Goal: Navigation & Orientation: Find specific page/section

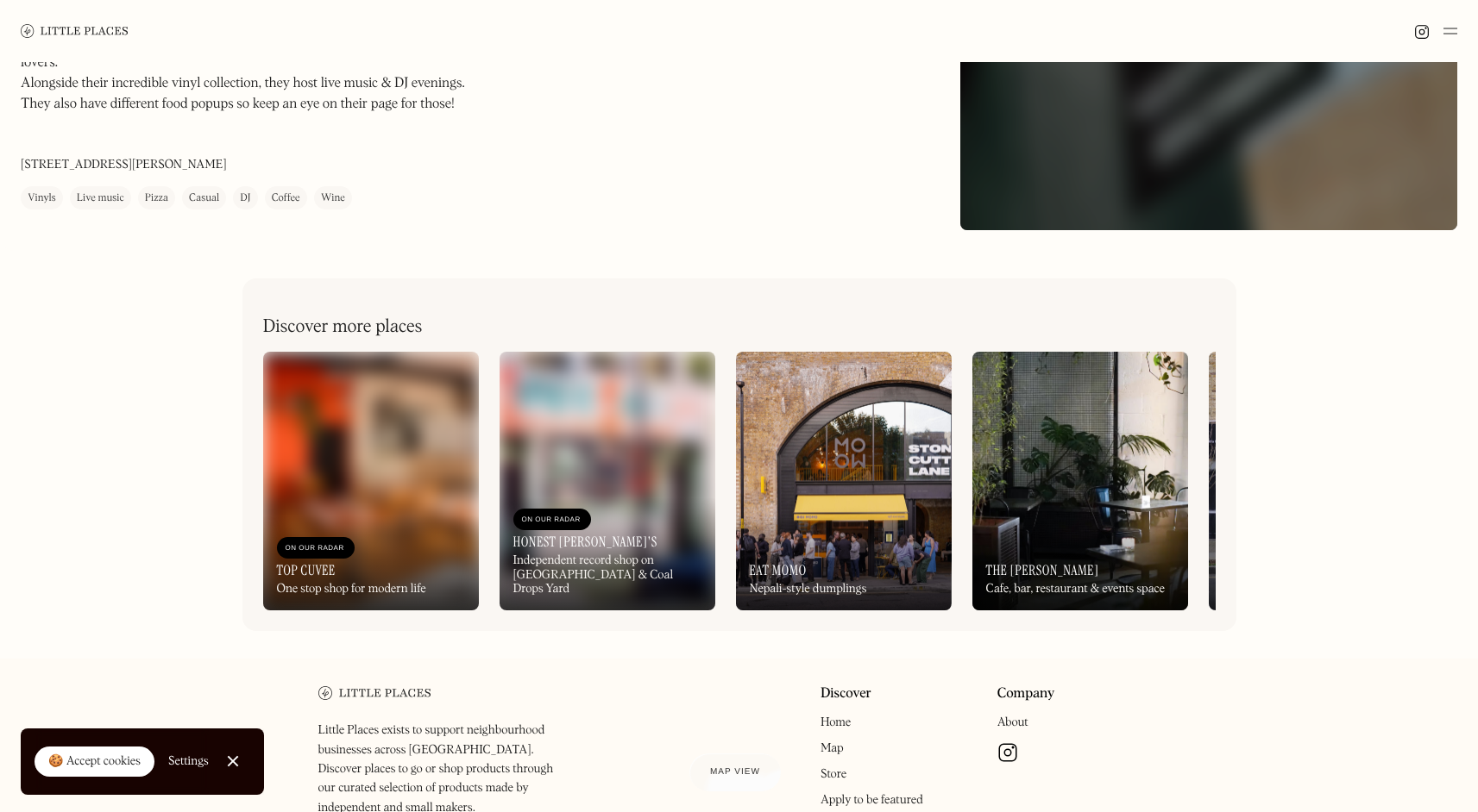
click at [1071, 443] on img at bounding box center [1080, 482] width 216 height 259
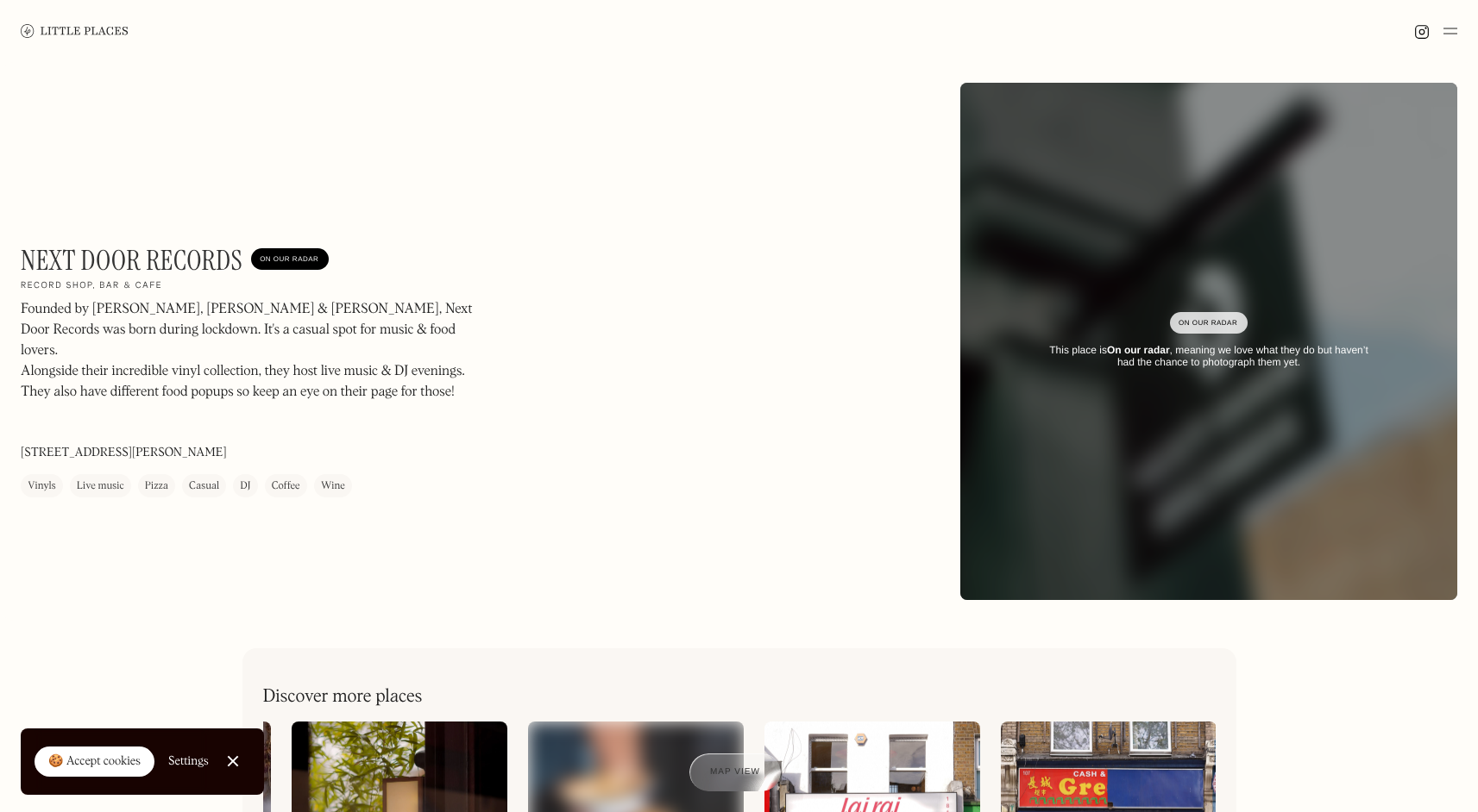
click at [95, 26] on img at bounding box center [74, 30] width 108 height 13
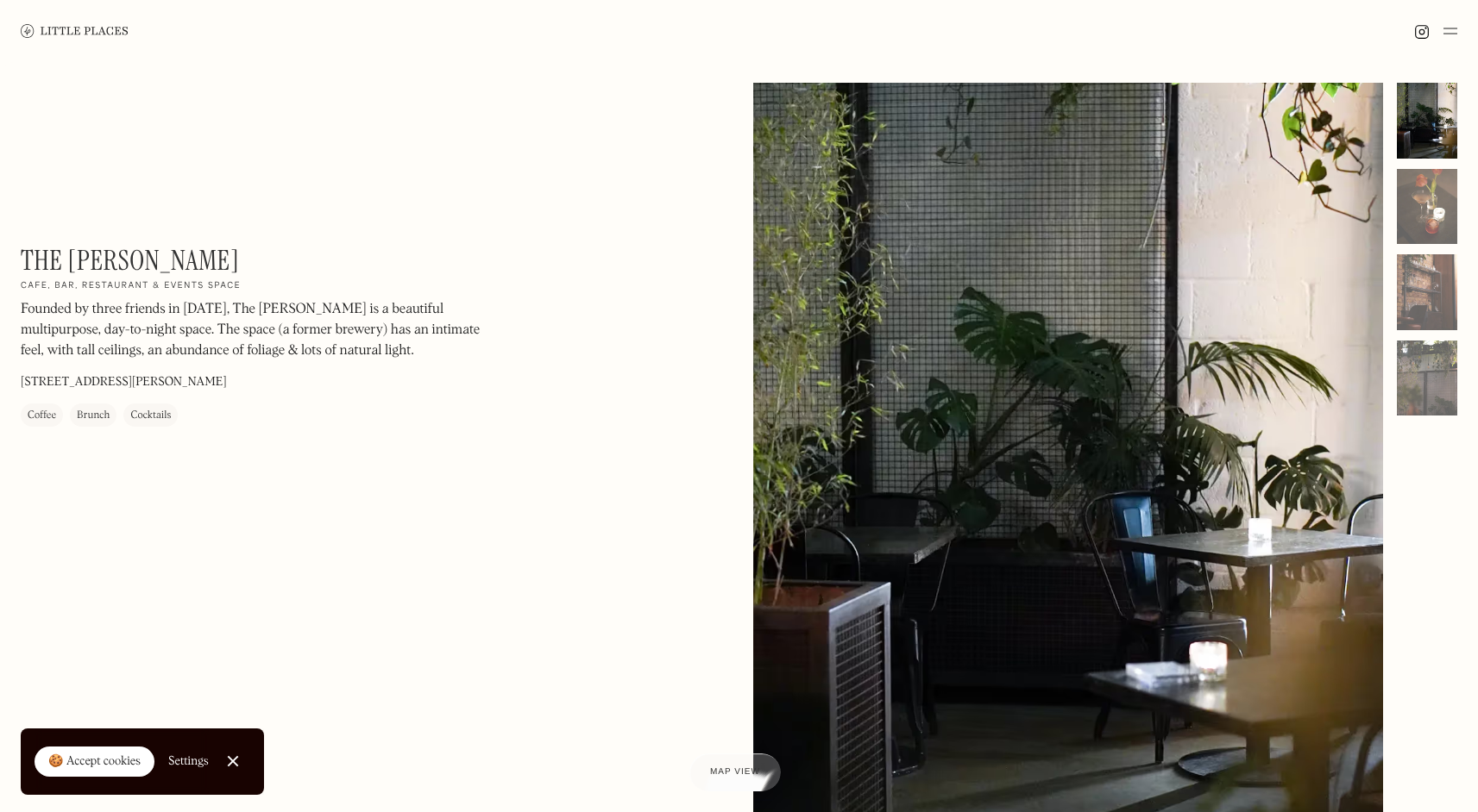
click at [1458, 125] on div "The Hackney On Our Radar Cafe, bar, restaurant & events space Founded by three …" at bounding box center [739, 493] width 1478 height 861
click at [1433, 148] on div at bounding box center [1427, 121] width 60 height 76
click at [1434, 200] on div at bounding box center [1427, 207] width 60 height 76
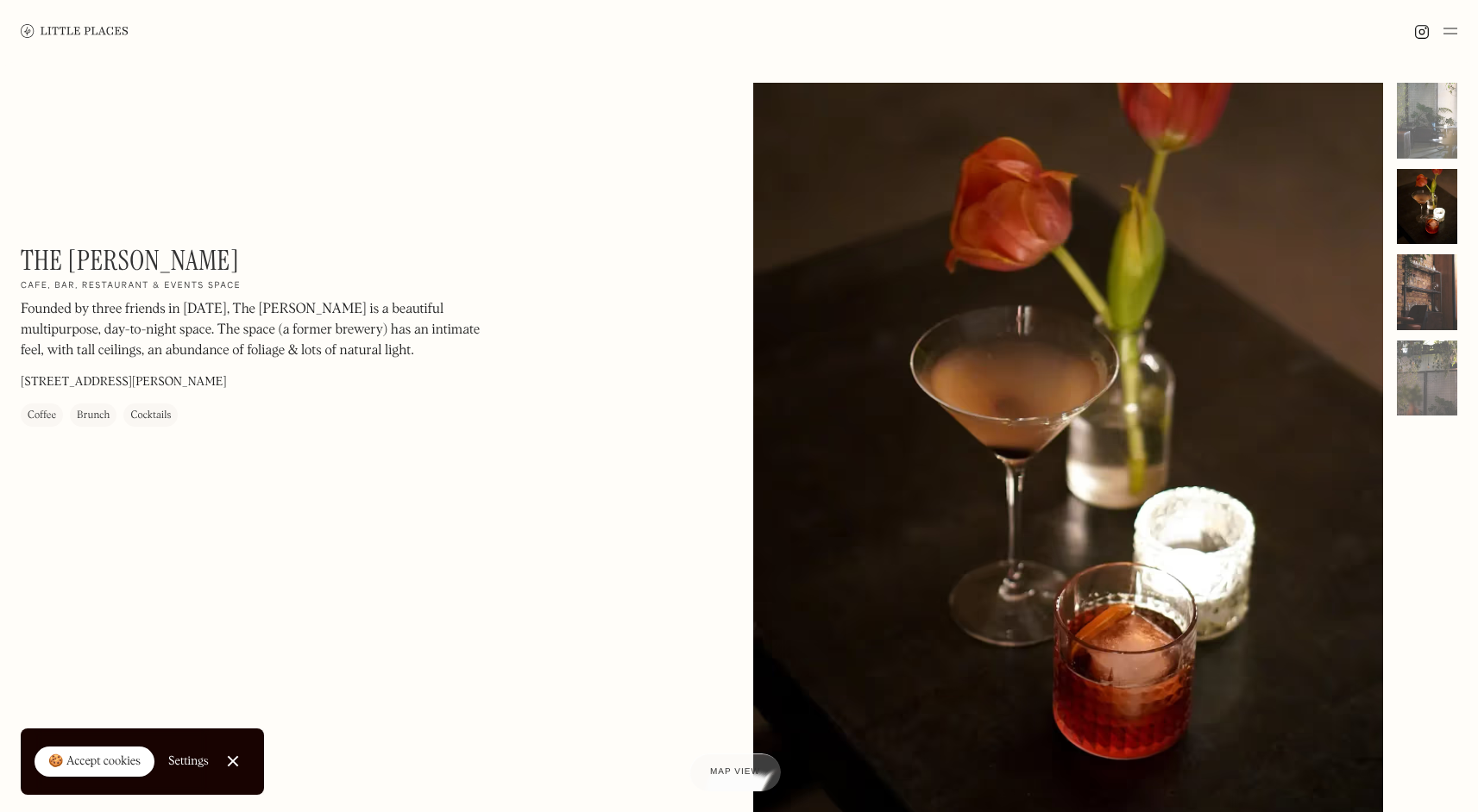
click at [1422, 281] on div at bounding box center [1427, 293] width 60 height 76
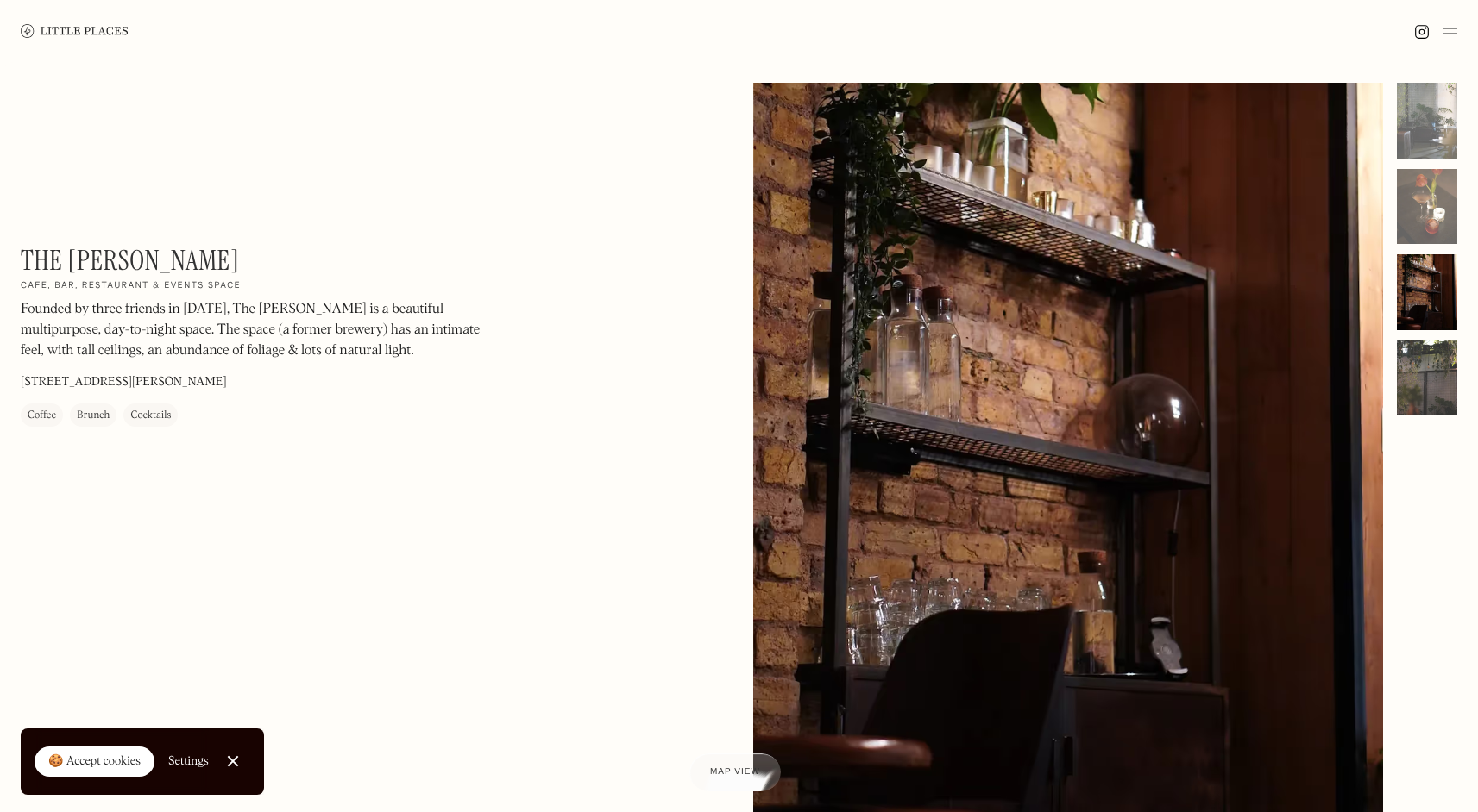
click at [1417, 355] on div at bounding box center [1427, 379] width 60 height 76
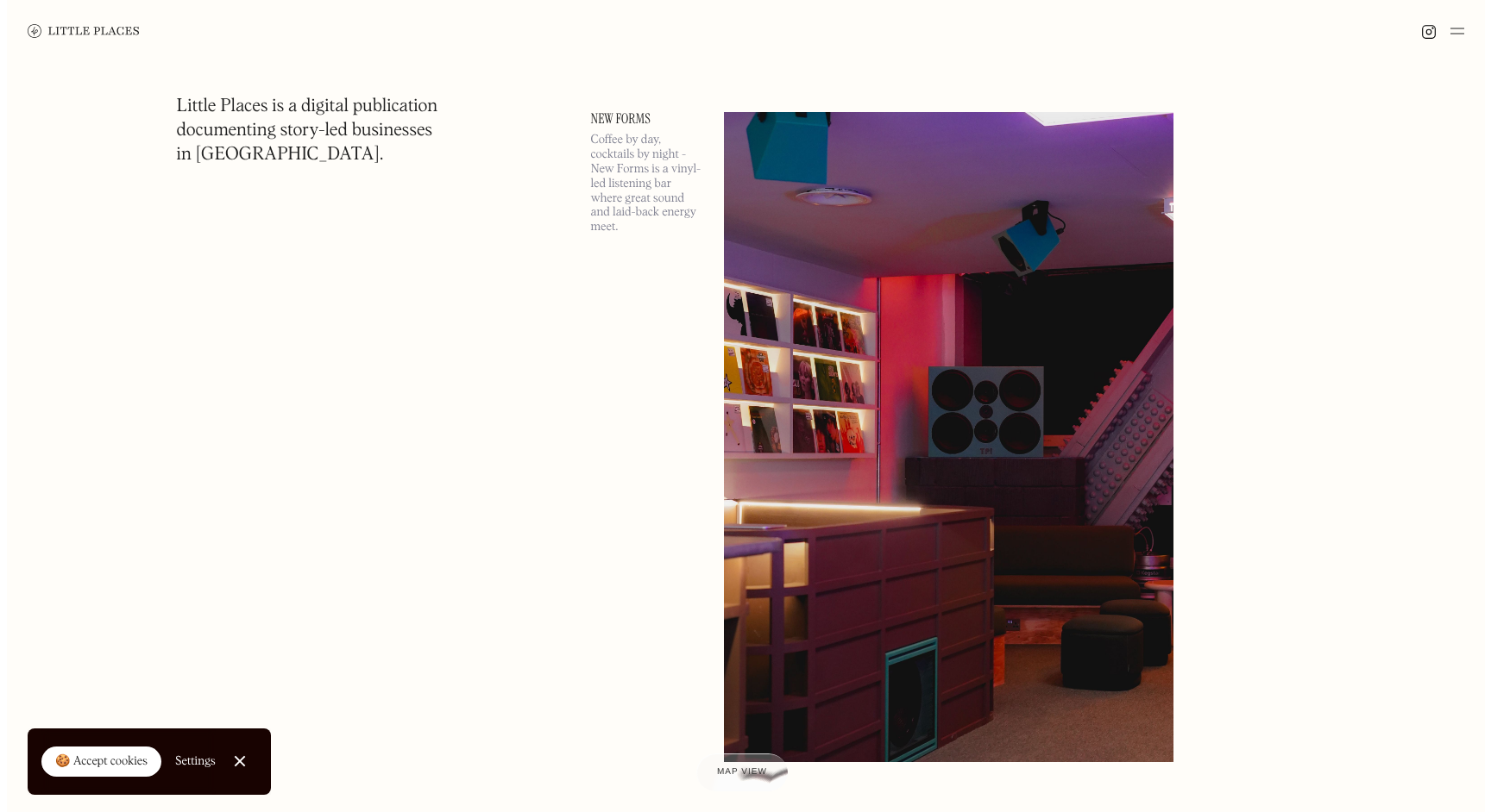
scroll to position [10597, 0]
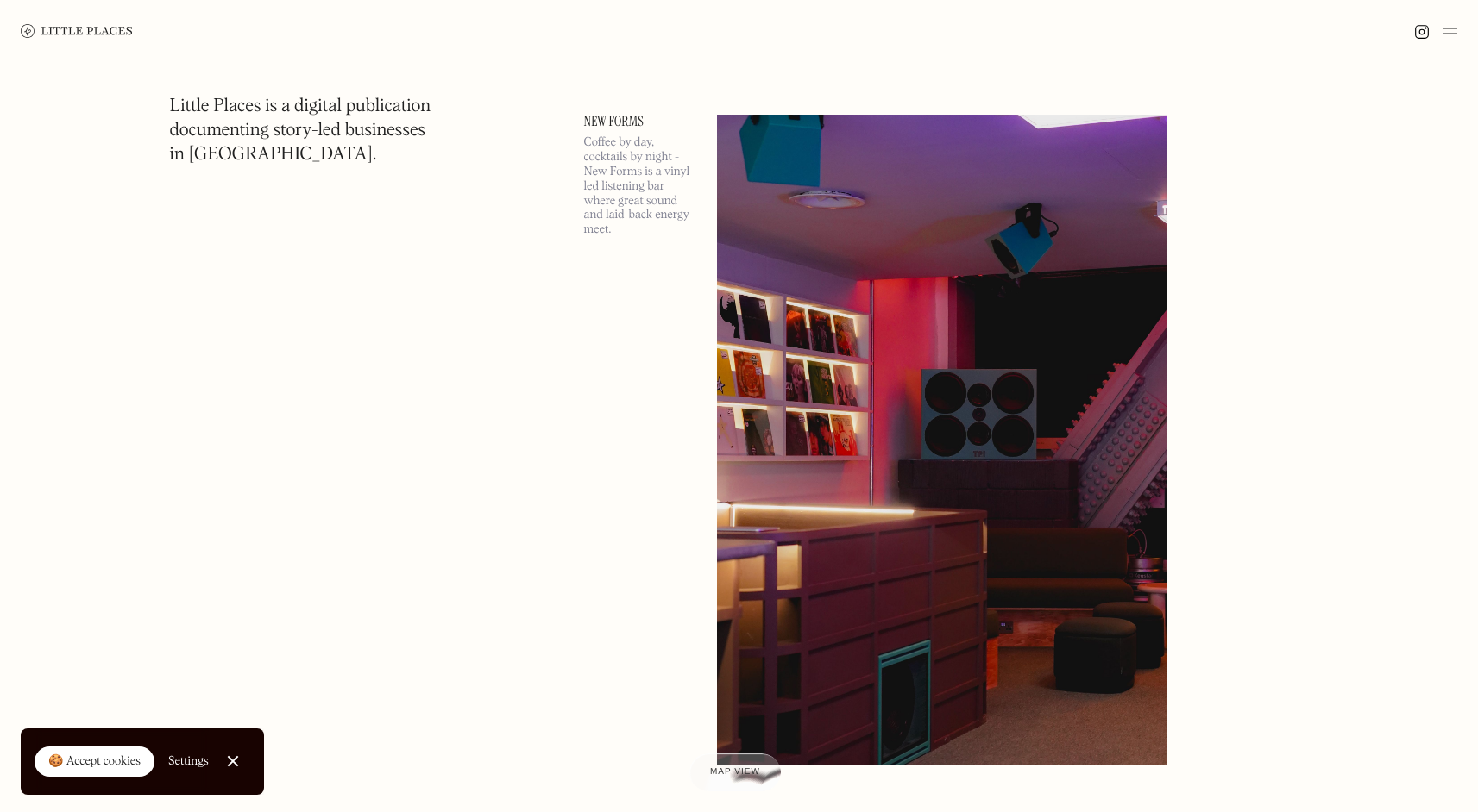
click at [613, 131] on div "New Forms Coffee by day, cocktails by night - New Forms is a vinyl-led listenin…" at bounding box center [641, 439] width 112 height 650
click at [613, 129] on link "New Forms" at bounding box center [641, 122] width 112 height 14
